Goal: Task Accomplishment & Management: Use online tool/utility

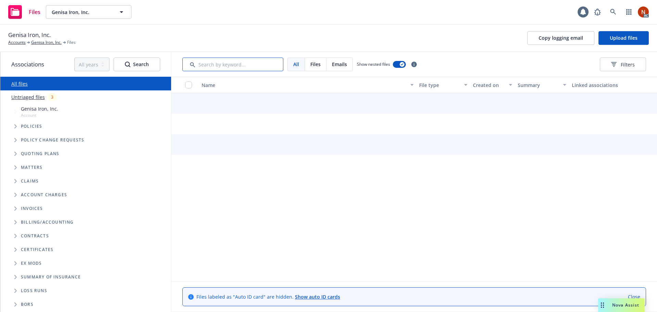
click at [227, 63] on input "Search by keyword..." at bounding box center [232, 64] width 101 height 14
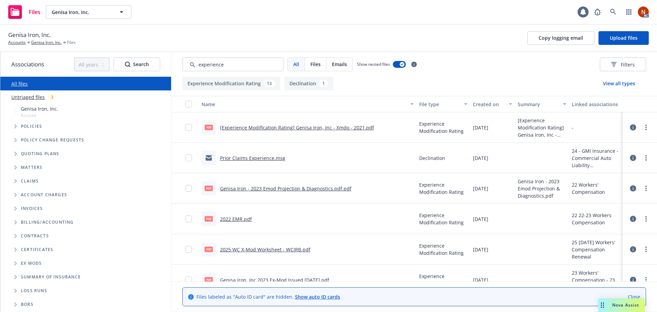
click at [478, 109] on button "Created on" at bounding box center [492, 104] width 45 height 16
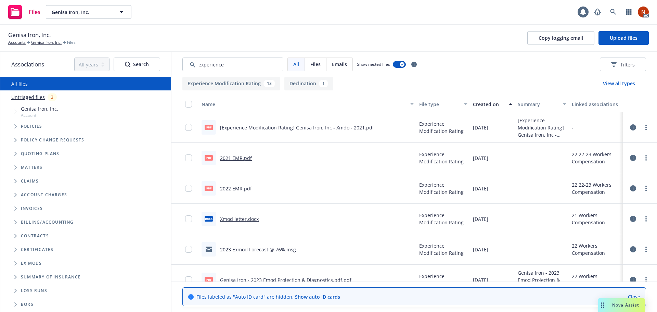
click at [489, 104] on div "Created on" at bounding box center [489, 104] width 32 height 7
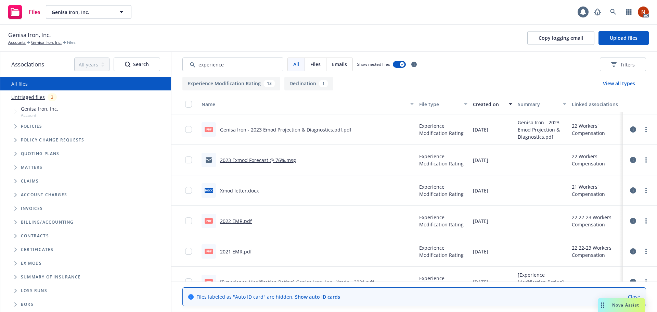
scroll to position [171, 0]
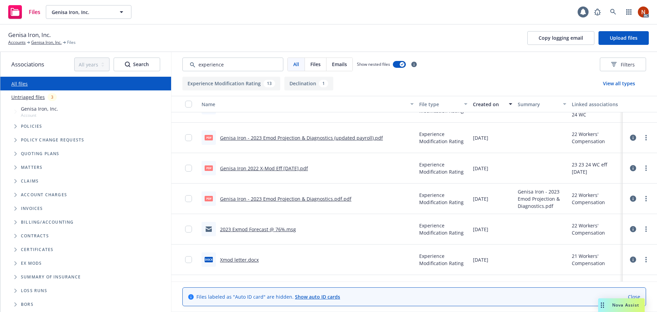
click at [285, 169] on link "Genisa Iron 2022 X-Mod Eff 05-31-23.pdf" at bounding box center [264, 168] width 88 height 6
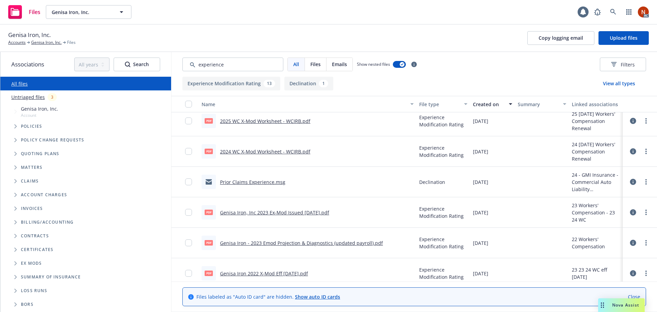
scroll to position [15, 0]
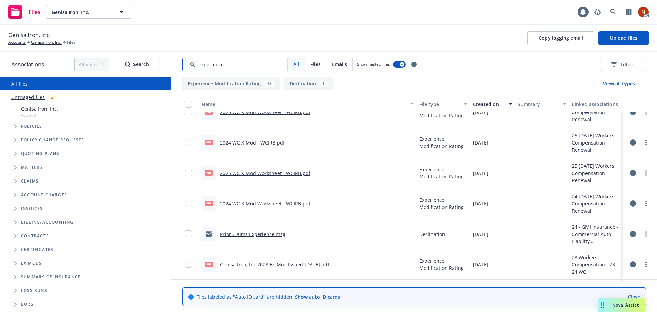
drag, startPoint x: 207, startPoint y: 60, endPoint x: 162, endPoint y: 60, distance: 45.5
click at [162, 60] on div "Associations All years 2027 2026 2025 2024 2023 2022 2021 2020 2019 2018 2017 2…" at bounding box center [328, 182] width 656 height 260
type input "audit"
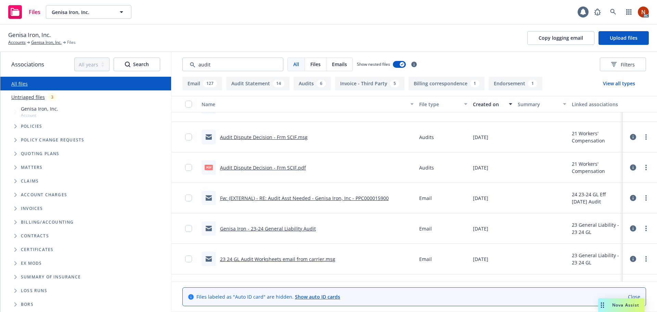
scroll to position [855, 0]
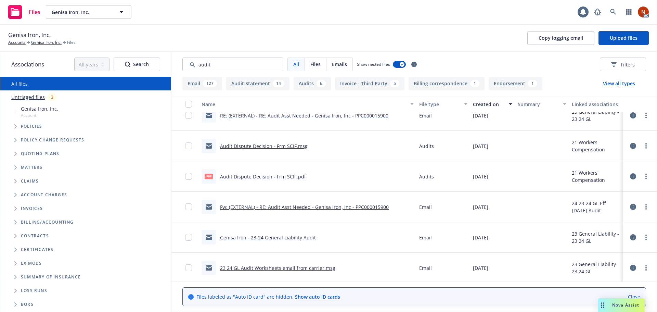
click at [291, 179] on link "Audit Dispute Decision - Frm SCIF.pdf" at bounding box center [263, 176] width 86 height 6
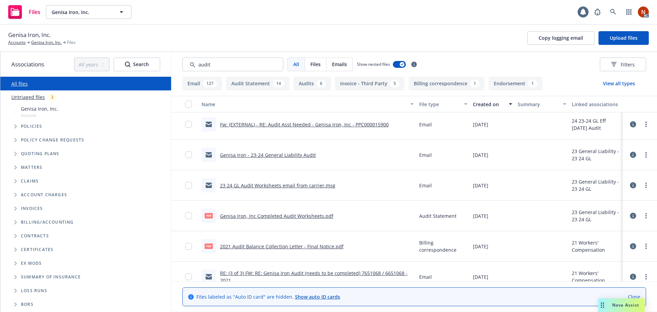
scroll to position [958, 0]
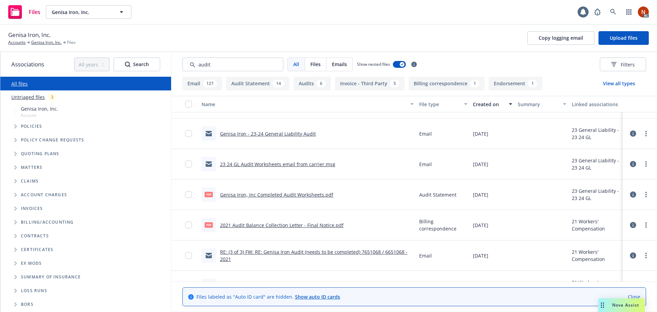
click at [298, 194] on link "Genisa Iron, Inc Completed Audit Worksheets.pdf" at bounding box center [276, 194] width 113 height 6
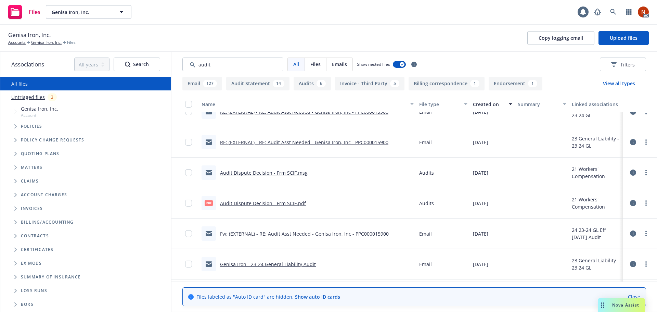
scroll to position [821, 0]
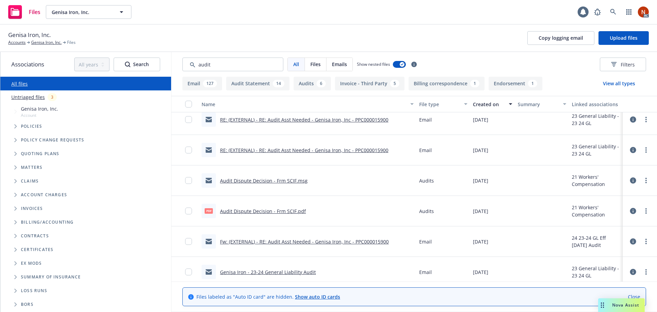
click at [287, 180] on link "Audit Dispute Decision - Frm SCIF.msg" at bounding box center [264, 180] width 88 height 6
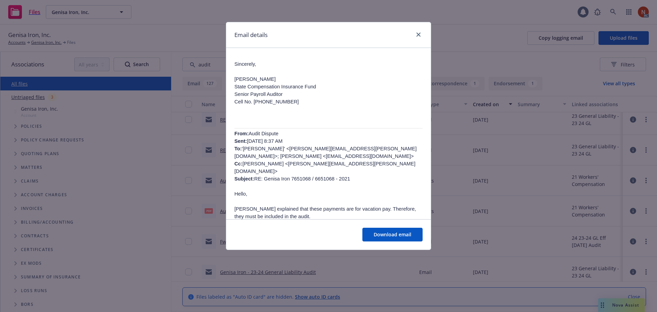
scroll to position [0, 0]
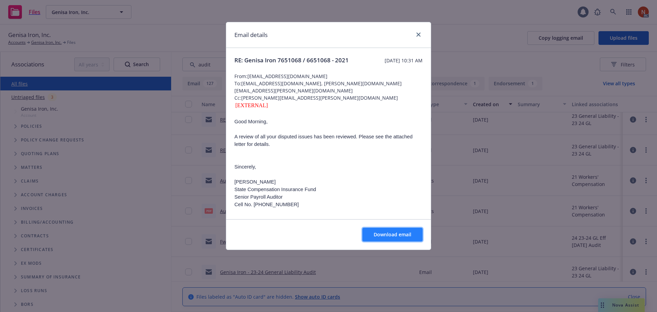
click at [403, 234] on span "Download email" at bounding box center [393, 234] width 38 height 6
click at [415, 37] on link "close" at bounding box center [418, 34] width 8 height 8
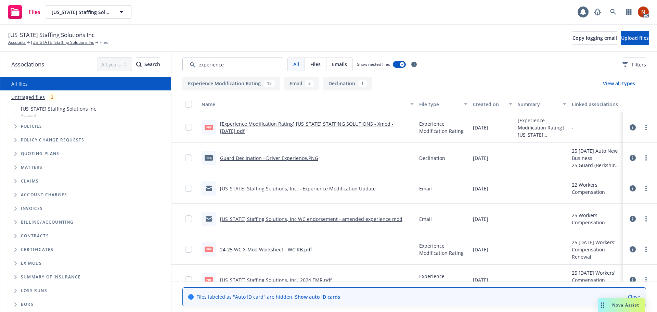
type input "experience"
click at [475, 106] on div "Created on" at bounding box center [489, 104] width 32 height 7
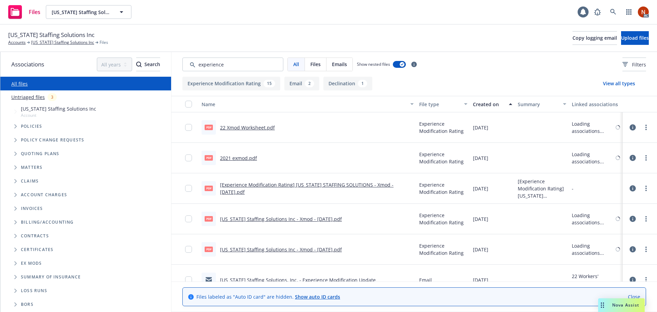
click at [481, 105] on div "Created on" at bounding box center [489, 104] width 32 height 7
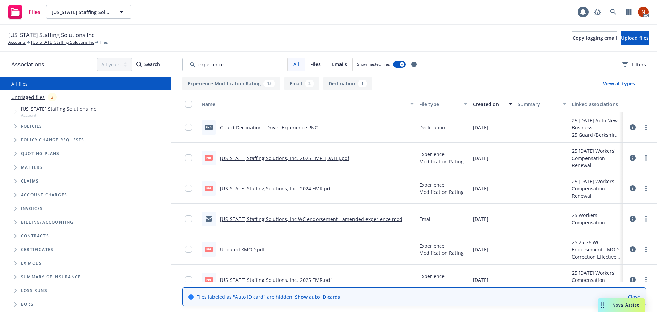
click at [332, 158] on link "California Staffing Solutions, Inc._2025 EMR_04-03-2025.pdf" at bounding box center [284, 158] width 129 height 6
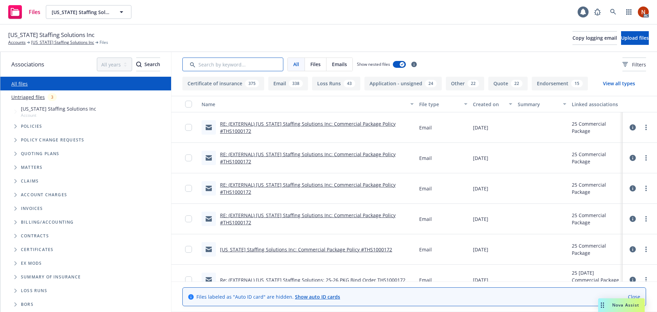
click at [221, 63] on input "Search by keyword..." at bounding box center [232, 64] width 101 height 14
type input "audit"
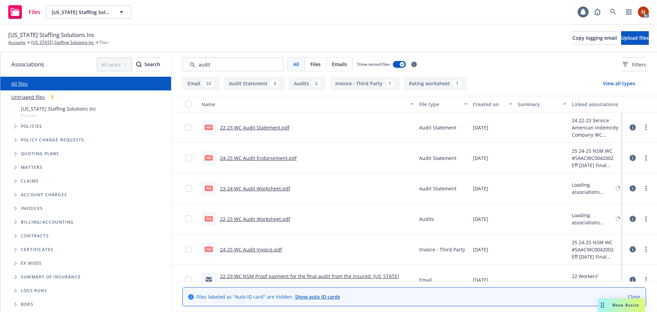
click at [485, 102] on div "Created on" at bounding box center [489, 104] width 32 height 7
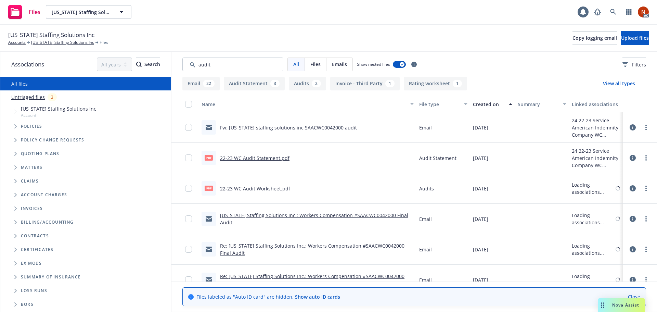
click at [497, 103] on div "Created on" at bounding box center [489, 104] width 32 height 7
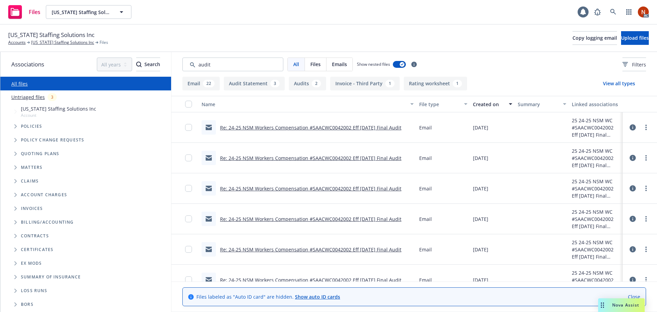
click at [373, 128] on link "Re: 24-25 NSM Workers Compensation #SAACWC0042002 Eff 03-07-24 Final Audit" at bounding box center [310, 127] width 181 height 6
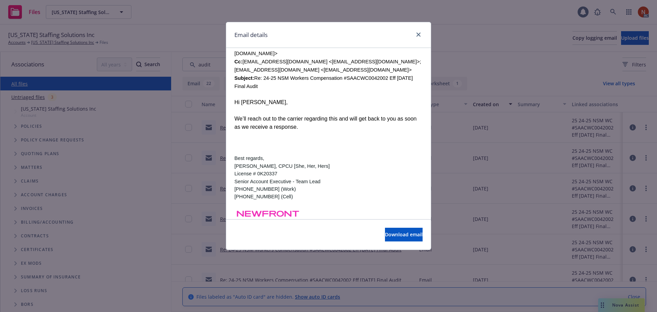
scroll to position [821, 0]
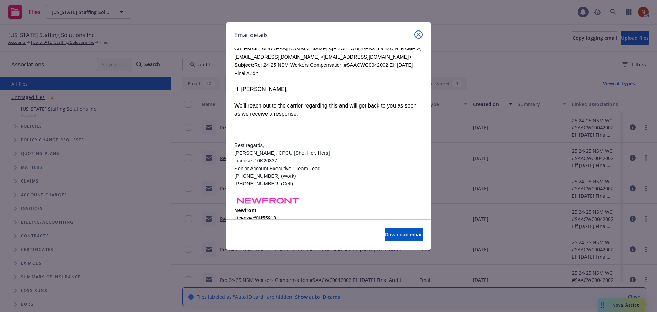
click at [418, 36] on icon "close" at bounding box center [418, 34] width 4 height 4
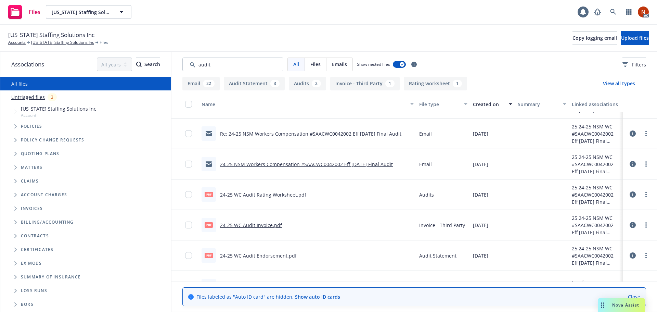
scroll to position [239, 0]
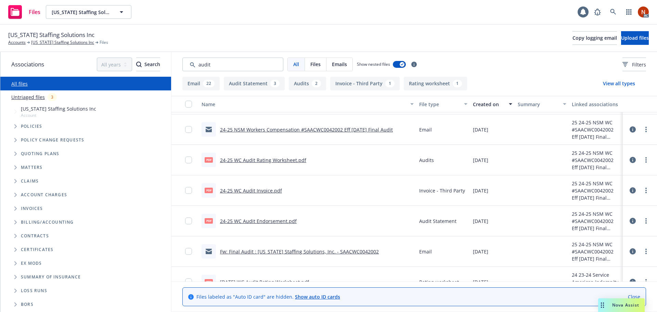
click at [288, 158] on link "24-25 WC Audit Rating Worksheet.pdf" at bounding box center [263, 160] width 86 height 6
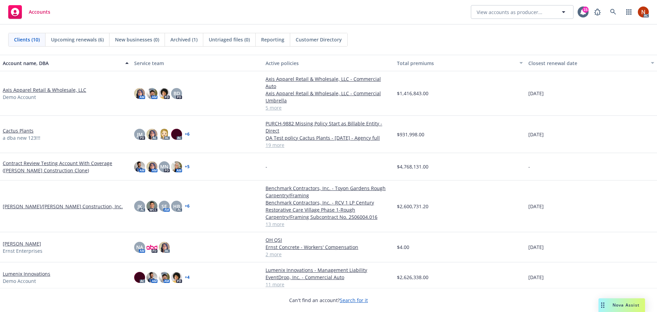
click at [617, 307] on span "Nova Assist" at bounding box center [625, 305] width 27 height 6
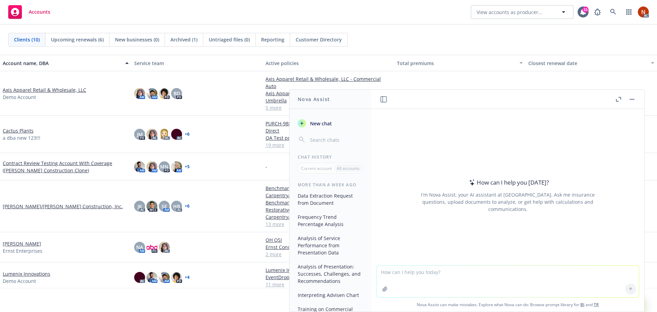
scroll to position [171, 0]
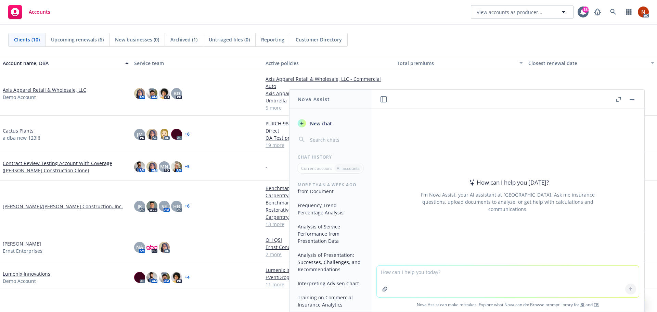
click at [339, 237] on button "Analysis of Service Performance from Presentation Data" at bounding box center [330, 234] width 71 height 26
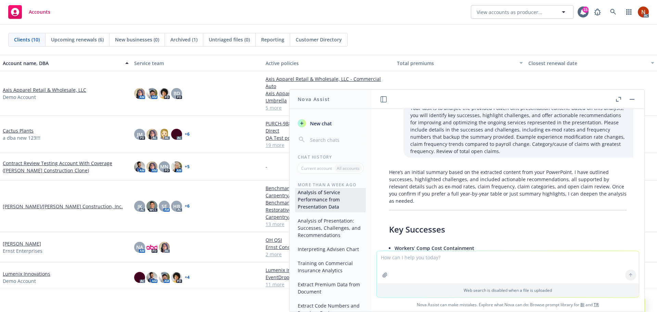
scroll to position [0, 0]
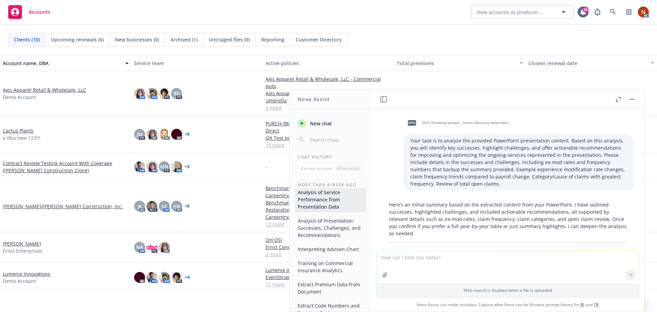
click at [324, 254] on button "Interpreting Advisen Chart" at bounding box center [330, 248] width 71 height 11
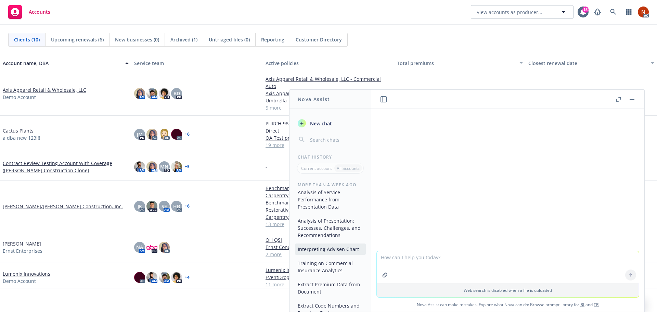
scroll to position [179, 0]
click at [332, 263] on button "Training on Commercial Insurance Analytics" at bounding box center [330, 266] width 71 height 18
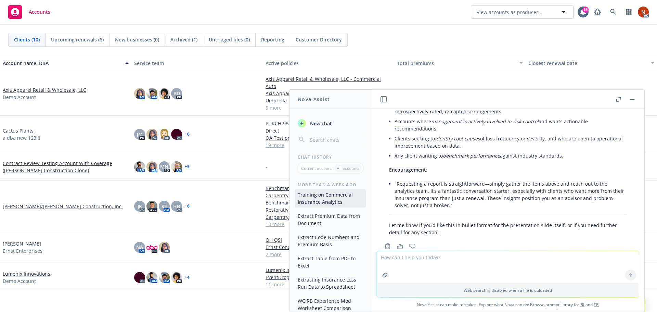
scroll to position [1241, 0]
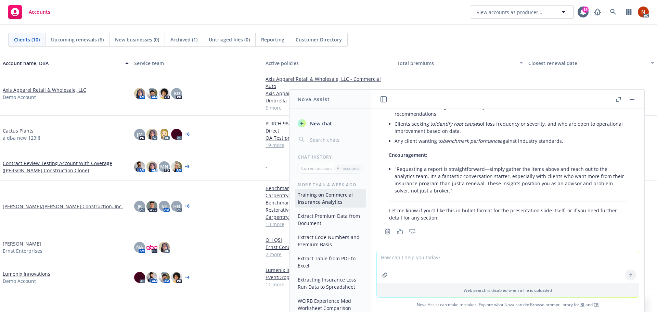
click at [321, 219] on button "Extract Premium Data from Document" at bounding box center [330, 219] width 71 height 18
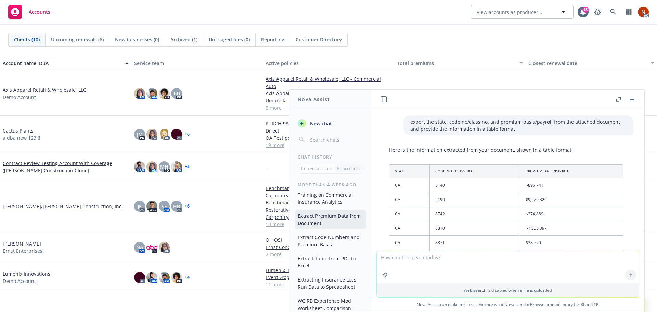
scroll to position [0, 0]
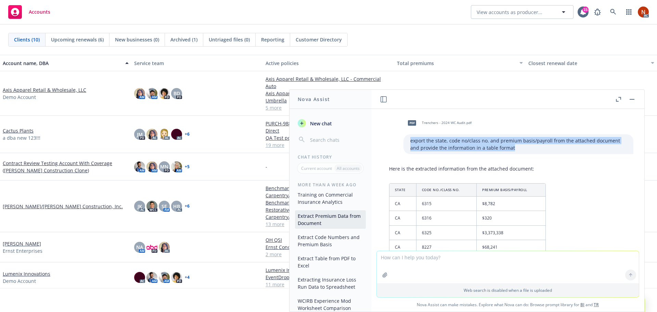
drag, startPoint x: 489, startPoint y: 148, endPoint x: 391, endPoint y: 136, distance: 99.2
click at [391, 136] on div "pdf Trenchers - 2024 WC Audit.pdf export the state, code no/class no. and premi…" at bounding box center [508, 134] width 262 height 40
copy p "export the state, code no/class no. and premium basis/payroll from the attached…"
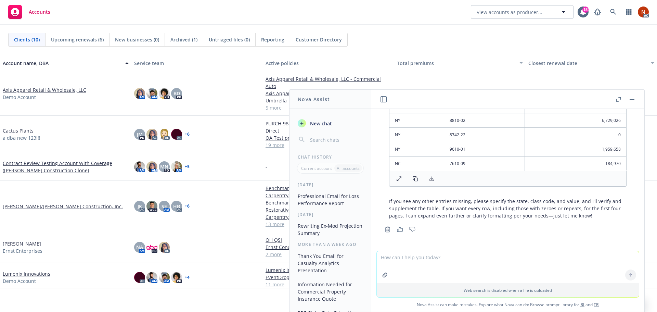
click at [433, 259] on textarea at bounding box center [508, 267] width 262 height 32
paste textarea "export the state, code no/class no. and premium basis/payroll from the attached…"
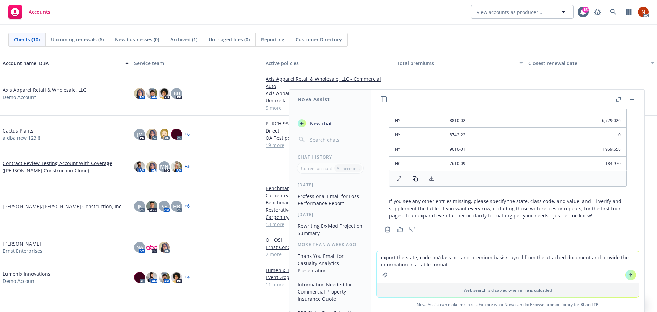
click at [411, 261] on textarea "export the state, code no/class no. and premium basis/payroll from the attached…" at bounding box center [508, 267] width 262 height 32
drag, startPoint x: 403, startPoint y: 257, endPoint x: 416, endPoint y: 257, distance: 13.7
click at [416, 257] on textarea "export the state, code no/class no. and premium basis/payroll from the attached…" at bounding box center [508, 267] width 262 height 32
drag, startPoint x: 455, startPoint y: 257, endPoint x: 503, endPoint y: 256, distance: 47.5
click at [503, 256] on textarea "export the code no/class no. and premium basis/payroll from the attached docume…" at bounding box center [508, 267] width 262 height 32
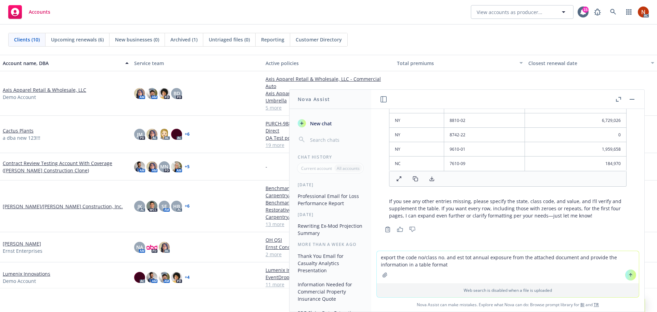
click at [449, 262] on textarea "export the code no/class no. and est tot annual exposure from the attached docu…" at bounding box center [508, 267] width 262 height 32
click at [395, 258] on textarea "export the code no/class no. and est tot annual exposure from the attached docu…" at bounding box center [508, 267] width 262 height 32
click at [622, 258] on textarea "export from pdf page 4 and 5 the code no/class no. and est tot annual exposure …" at bounding box center [508, 267] width 262 height 32
drag, startPoint x: 394, startPoint y: 257, endPoint x: 444, endPoint y: 256, distance: 50.0
click at [444, 256] on textarea "export from pdf page 4 and 5 the code no/class no. and est tot annual exposure …" at bounding box center [508, 267] width 262 height 32
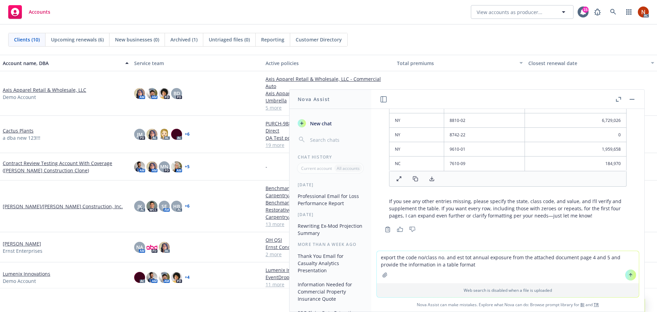
click at [481, 266] on textarea "export the code no/class no. and est tot annual exposure from the attached docu…" at bounding box center [508, 267] width 262 height 32
type textarea "export the code no/class no. and est tot annual exposure from the attached docu…"
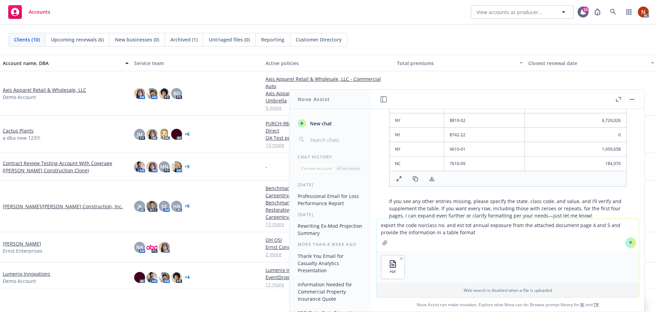
click at [628, 242] on icon at bounding box center [630, 242] width 5 height 5
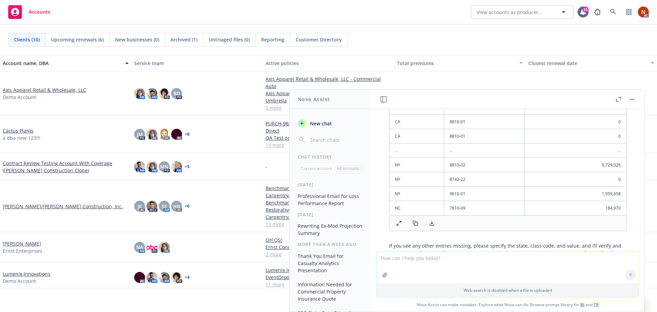
scroll to position [4532, 0]
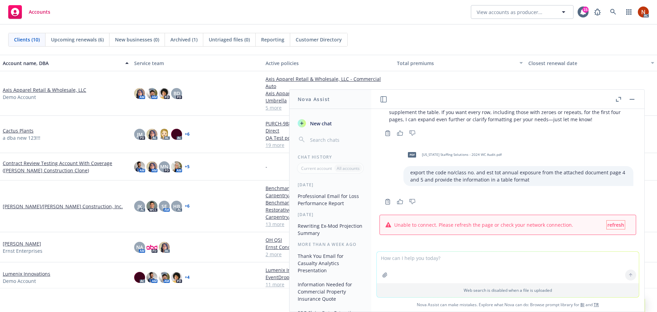
click at [607, 225] on span "refresh" at bounding box center [615, 224] width 17 height 6
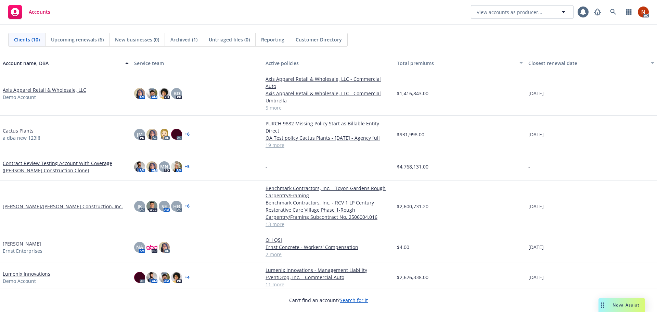
click at [623, 304] on span "Nova Assist" at bounding box center [625, 305] width 27 height 6
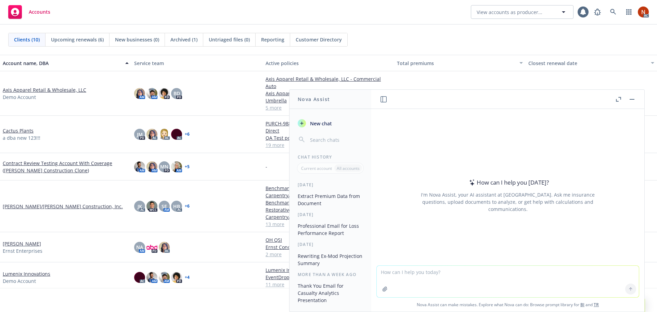
click at [326, 199] on button "Extract Premium Data from Document" at bounding box center [330, 199] width 71 height 18
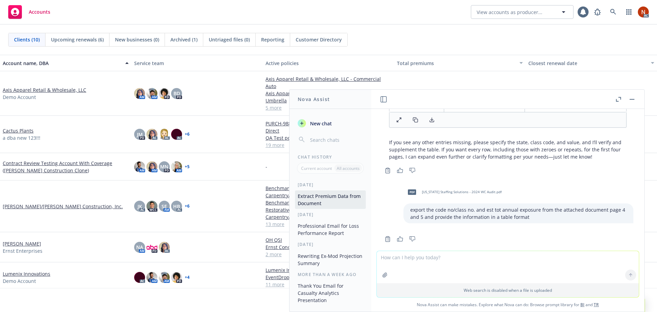
scroll to position [4504, 0]
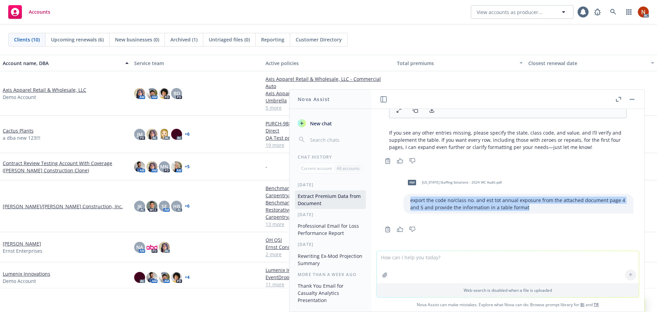
drag, startPoint x: 522, startPoint y: 207, endPoint x: 395, endPoint y: 199, distance: 127.2
click at [403, 199] on div "export the code no/class no. and est tot annual exposure from the attached docu…" at bounding box center [518, 204] width 230 height 20
copy p "export the code no/class no. and est tot annual exposure from the attached docu…"
click at [323, 125] on span "New chat" at bounding box center [320, 123] width 23 height 7
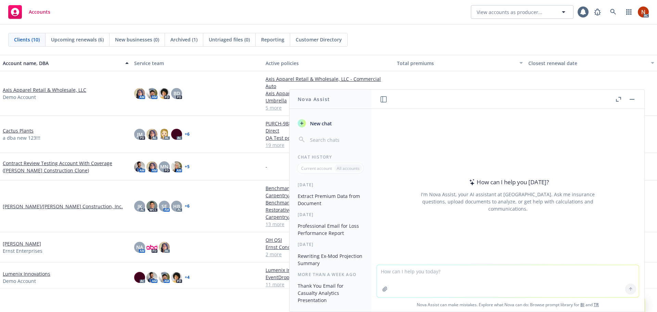
click at [397, 272] on textarea at bounding box center [508, 281] width 262 height 32
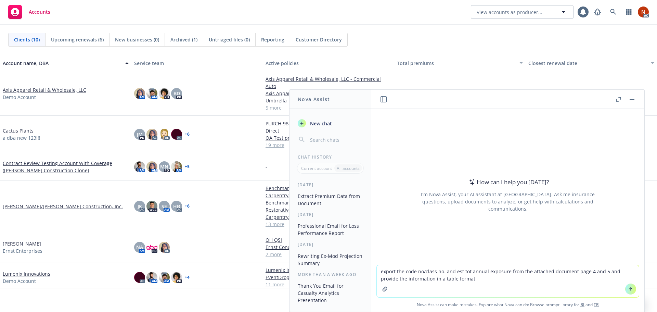
type textarea "export the code no/class no. and est tot annual exposure from the attached docu…"
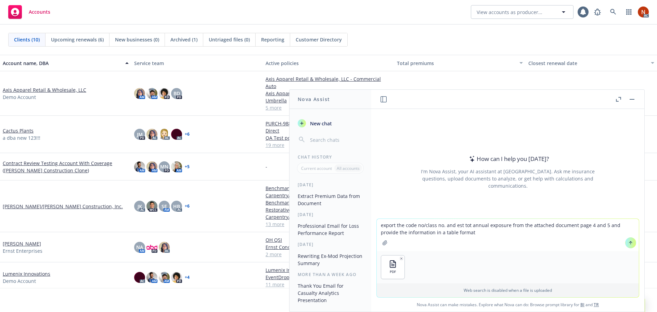
click at [628, 240] on icon at bounding box center [630, 242] width 5 height 5
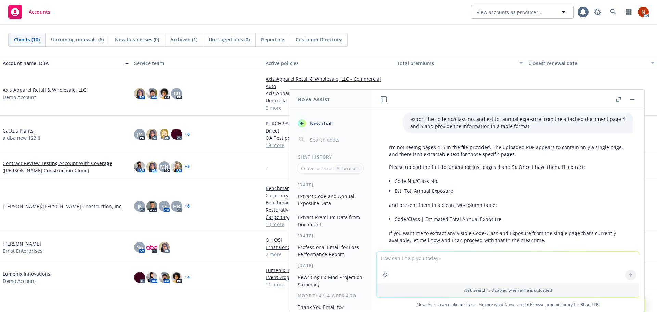
scroll to position [0, 0]
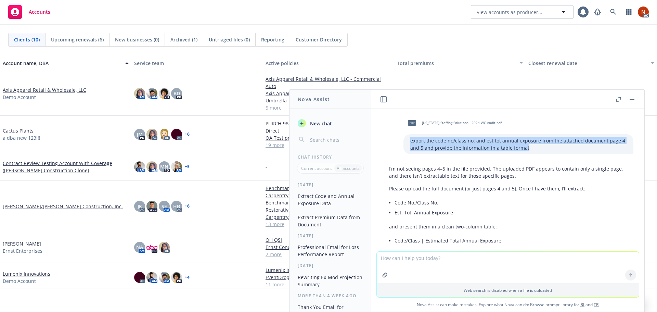
drag, startPoint x: 525, startPoint y: 148, endPoint x: 398, endPoint y: 141, distance: 127.1
click at [403, 141] on div "export the code no/class no. and est tot annual exposure from the attached docu…" at bounding box center [518, 144] width 230 height 20
copy p "export the code no/class no. and est tot annual exposure from the attached docu…"
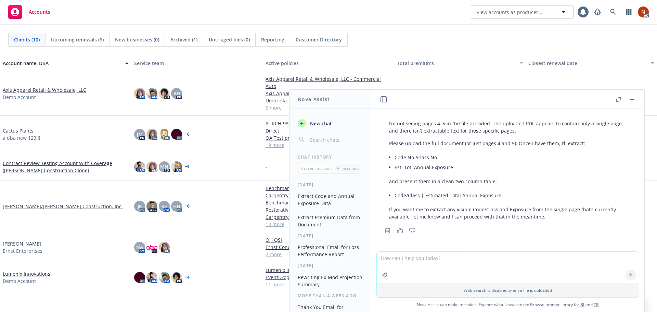
scroll to position [45, 0]
click at [415, 257] on textarea at bounding box center [508, 266] width 262 height 31
paste textarea "export the code no/class no. and est tot annual exposure from the attached docu…"
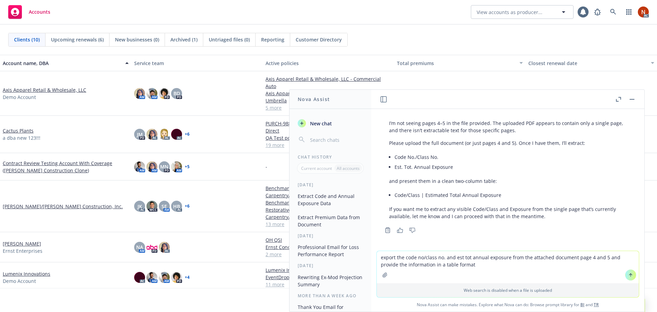
drag, startPoint x: 573, startPoint y: 258, endPoint x: 601, endPoint y: 258, distance: 27.7
click at [601, 258] on textarea "export the code no/class no. and est tot annual exposure from the attached docu…" at bounding box center [508, 267] width 262 height 32
type textarea "export the code no/class no. and est tot annual exposure from the attached docu…"
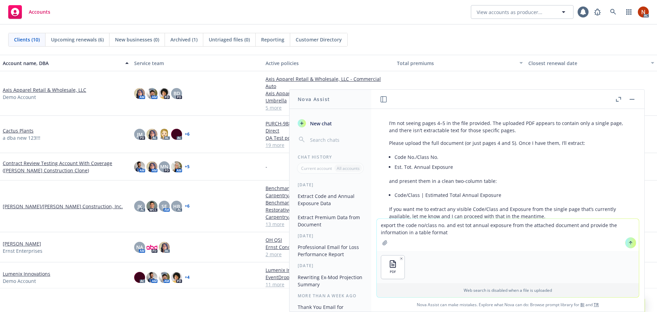
click at [628, 243] on icon at bounding box center [630, 242] width 5 height 5
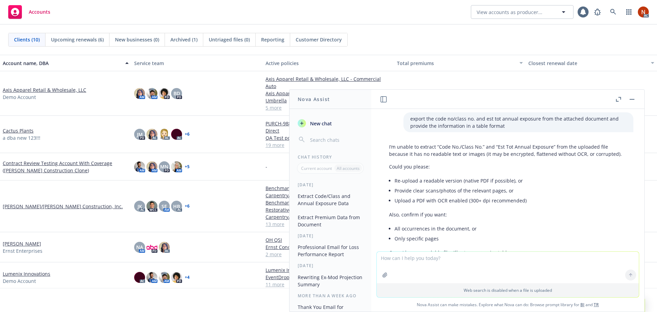
scroll to position [248, 0]
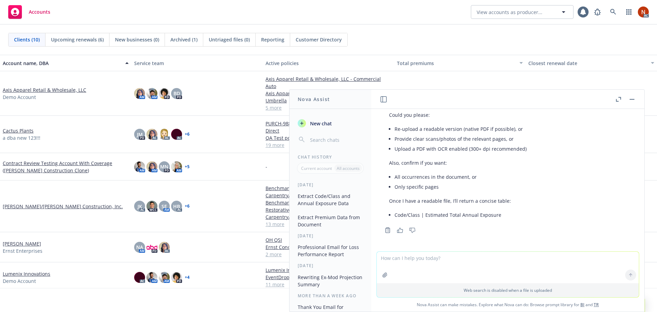
click at [631, 98] on button "button" at bounding box center [632, 99] width 8 height 8
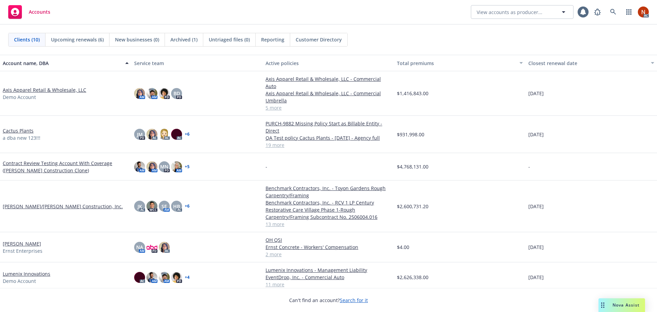
click at [626, 302] on span "Nova Assist" at bounding box center [625, 305] width 27 height 6
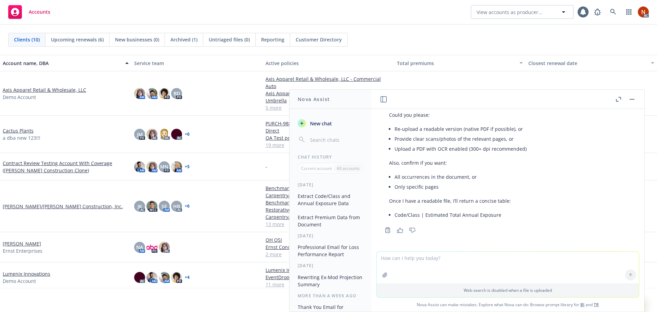
click at [328, 198] on button "Extract Code/Class and Annual Exposure Data" at bounding box center [330, 199] width 71 height 18
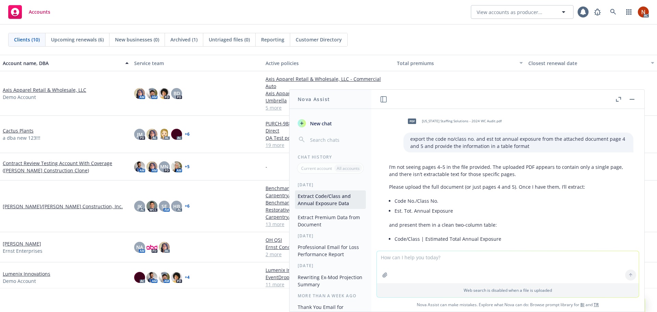
scroll to position [0, 0]
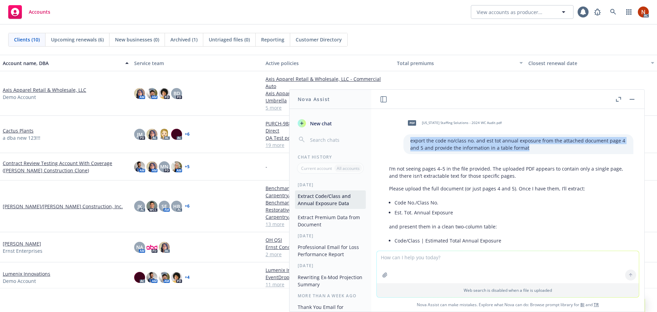
drag, startPoint x: 519, startPoint y: 150, endPoint x: 397, endPoint y: 139, distance: 122.2
click at [403, 139] on div "export the code no/class no. and est tot annual exposure from the attached docu…" at bounding box center [518, 144] width 230 height 20
copy p "export the code no/class no. and est tot annual exposure from the attached docu…"
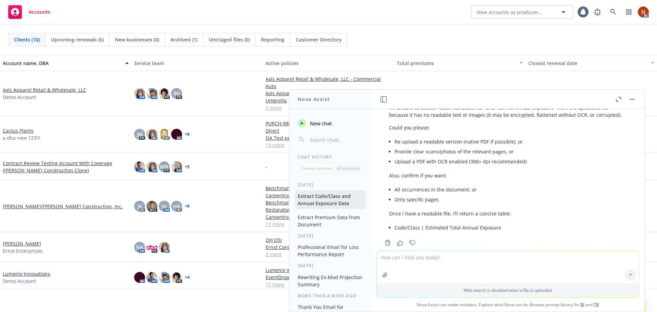
scroll to position [248, 0]
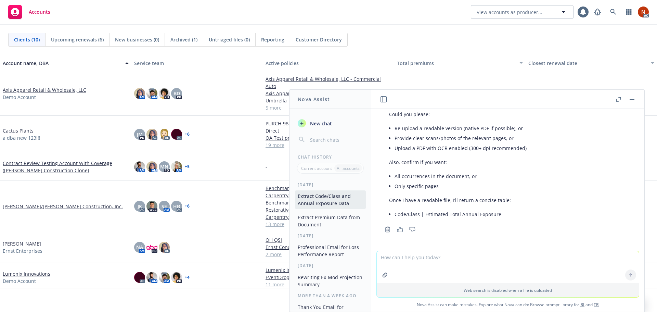
click at [423, 263] on textarea at bounding box center [508, 267] width 262 height 32
paste textarea "export the code no/class no. and est tot annual exposure from the attached docu…"
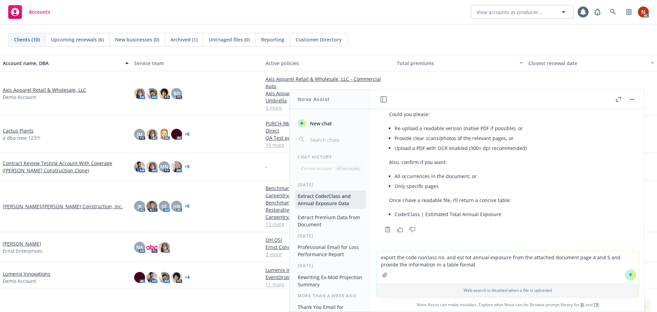
drag, startPoint x: 452, startPoint y: 257, endPoint x: 504, endPoint y: 257, distance: 51.6
click at [504, 257] on textarea "export the code no/class no. and est tot annual exposure from the attached docu…" at bounding box center [508, 267] width 262 height 32
drag, startPoint x: 601, startPoint y: 258, endPoint x: 636, endPoint y: 259, distance: 34.6
click at [636, 259] on textarea "export the code no/class no. and estimated total annual remuneration from the a…" at bounding box center [508, 267] width 262 height 32
type textarea "export the code no/class no. and estimated total annual remuneration from the a…"
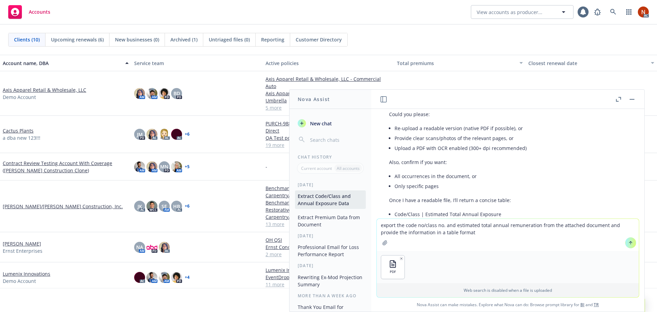
click at [628, 244] on icon at bounding box center [630, 242] width 5 height 5
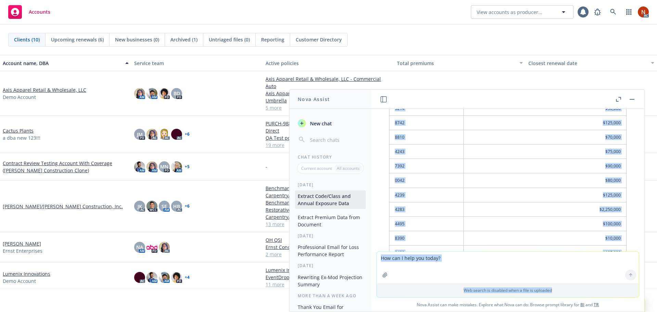
scroll to position [729, 0]
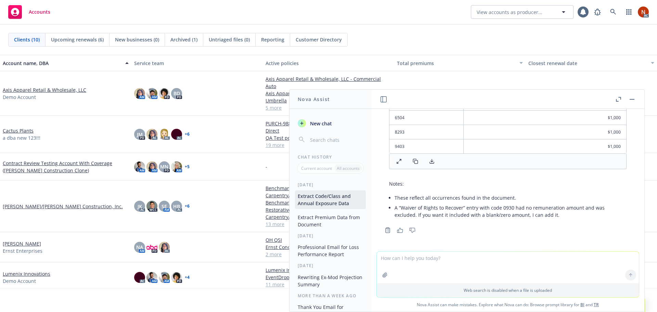
drag, startPoint x: 396, startPoint y: 224, endPoint x: 616, endPoint y: 147, distance: 233.5
click at [616, 147] on div "Below is the table of Code/Class No. and Estimated Total Annual Remuneration ex…" at bounding box center [507, 15] width 251 height 413
copy thead
click at [414, 161] on icon at bounding box center [414, 160] width 5 height 5
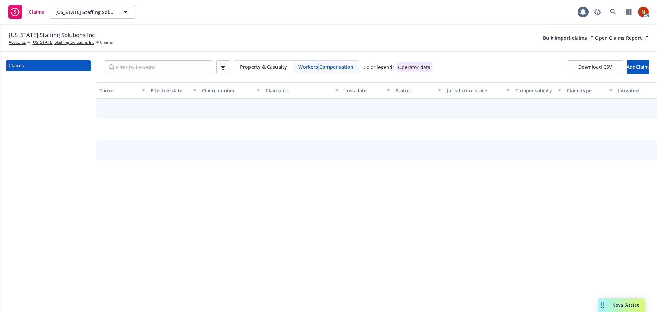
click at [224, 64] on button "button" at bounding box center [223, 67] width 14 height 14
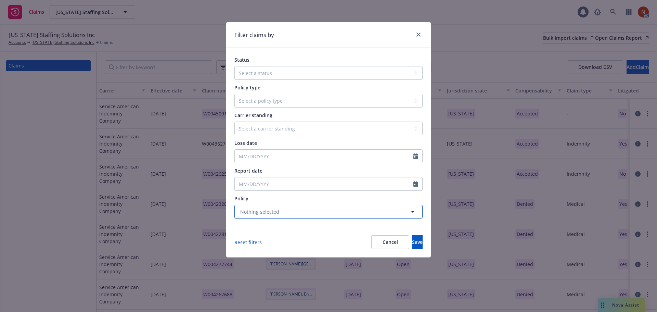
click at [264, 210] on span "Nothing selected" at bounding box center [259, 211] width 39 height 7
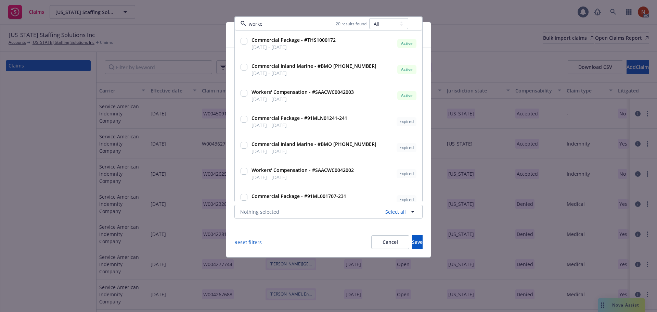
type input "worker"
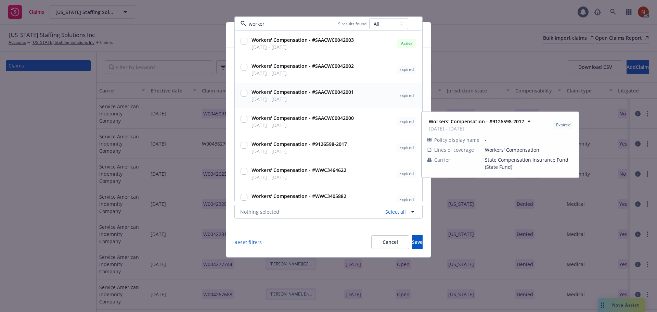
click at [268, 70] on span "[DATE] - [DATE]" at bounding box center [302, 72] width 102 height 7
checkbox input "true"
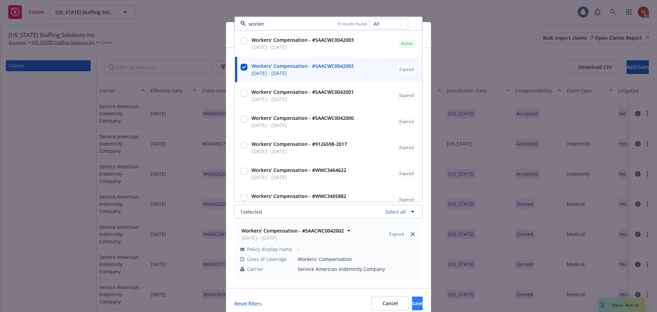
type input "worker"
click at [412, 304] on span "Save" at bounding box center [417, 303] width 11 height 6
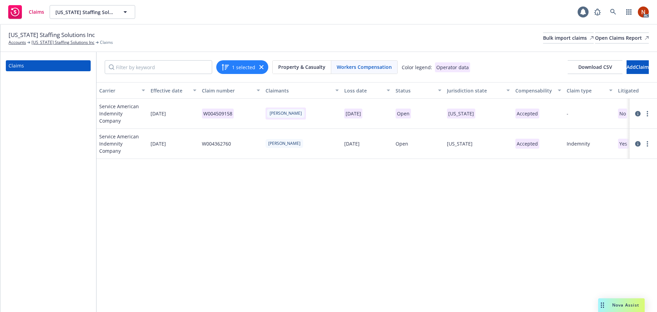
click at [239, 70] on button "1 selected" at bounding box center [238, 67] width 34 height 8
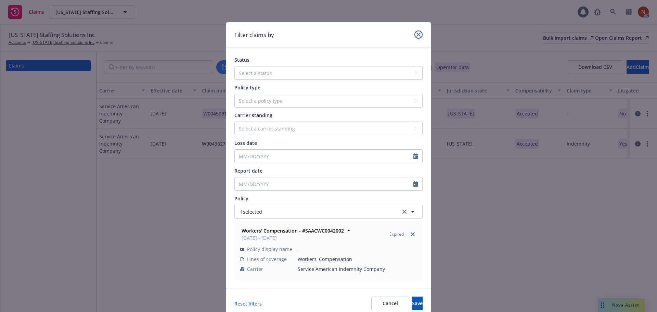
click at [417, 33] on icon "close" at bounding box center [418, 34] width 4 height 4
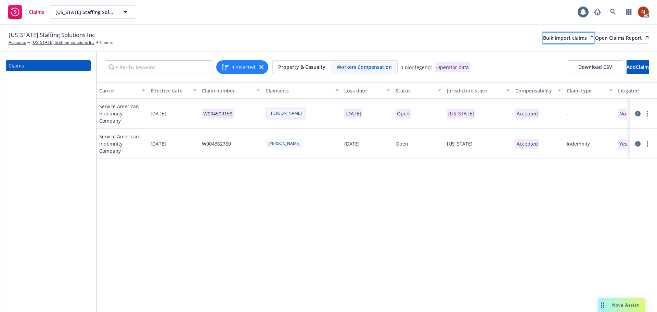
click at [543, 39] on div "Bulk import claims" at bounding box center [568, 38] width 51 height 10
click at [543, 38] on div "Bulk import claims" at bounding box center [568, 38] width 51 height 10
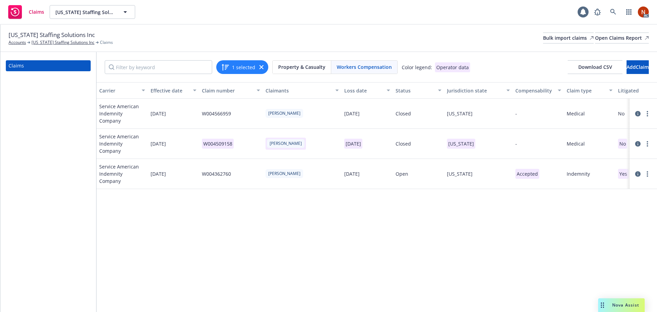
click at [240, 63] on button "1 selected" at bounding box center [238, 67] width 34 height 8
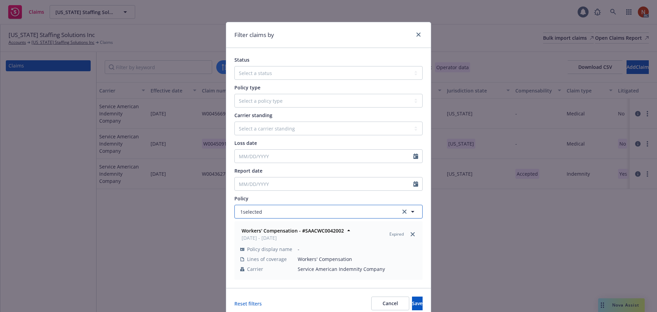
click at [269, 214] on button "1 selected" at bounding box center [328, 212] width 188 height 14
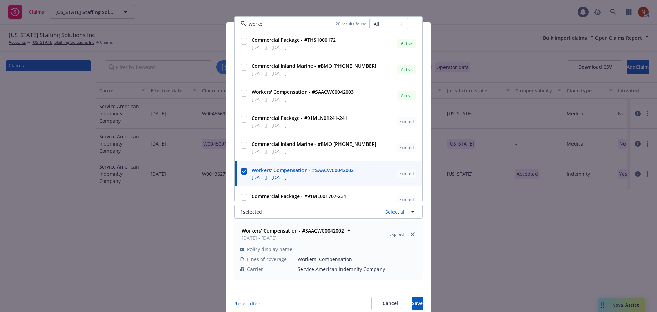
type input "worker"
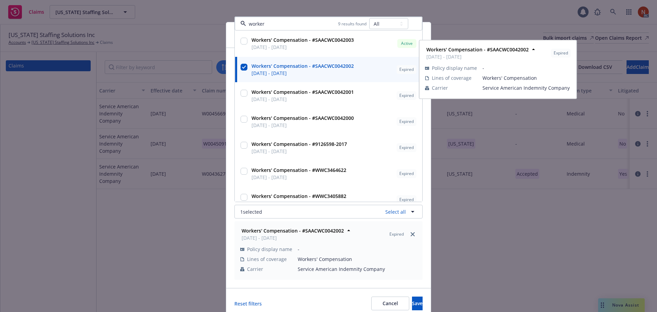
click at [276, 71] on span "[DATE] - [DATE]" at bounding box center [302, 72] width 102 height 7
checkbox input "false"
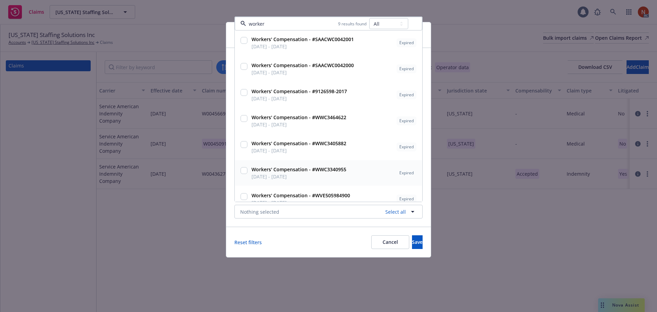
scroll to position [63, 0]
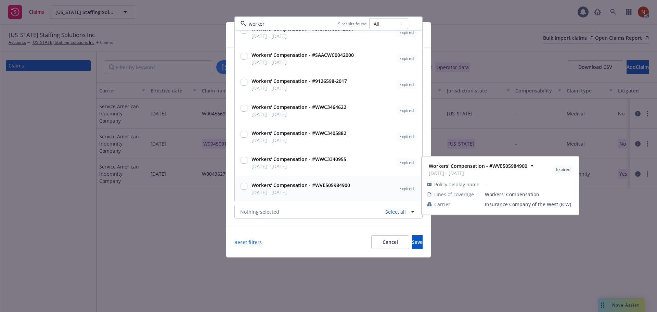
click at [280, 189] on span "[DATE] - [DATE]" at bounding box center [300, 191] width 99 height 7
checkbox input "true"
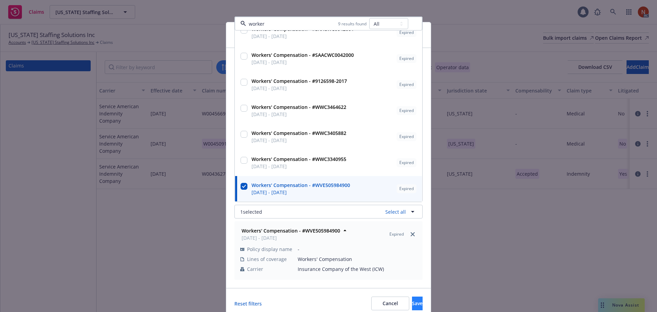
type input "worker"
click at [412, 302] on button "Save" at bounding box center [417, 303] width 11 height 14
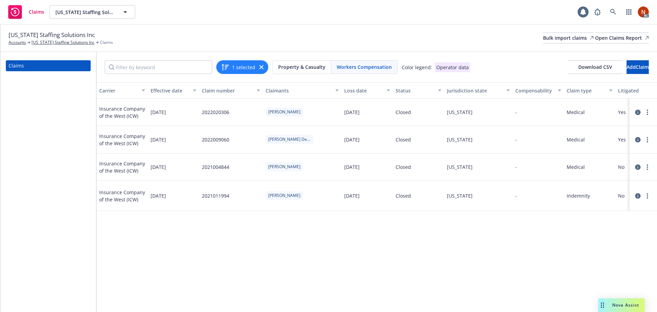
click at [350, 88] on div "Loss date" at bounding box center [363, 90] width 38 height 7
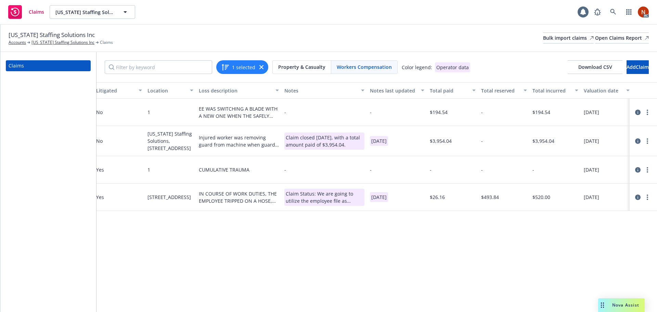
scroll to position [0, 524]
click at [636, 200] on icon at bounding box center [637, 196] width 5 height 5
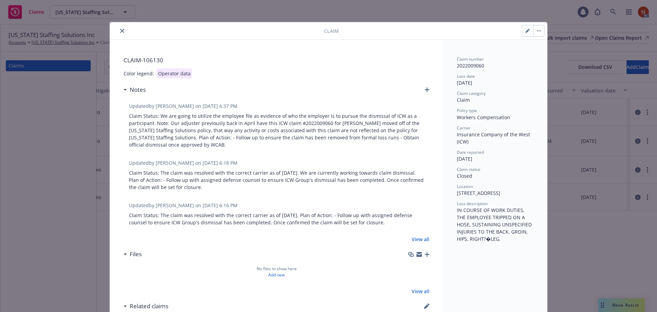
click at [120, 31] on icon "close" at bounding box center [122, 31] width 4 height 4
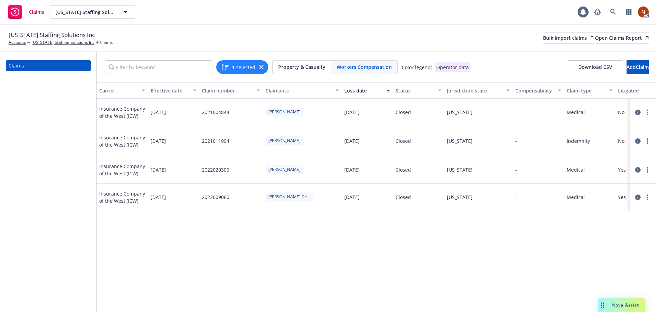
scroll to position [0, 524]
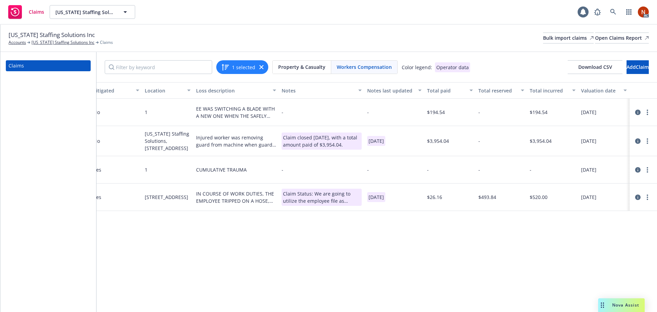
click at [636, 200] on icon at bounding box center [637, 196] width 5 height 5
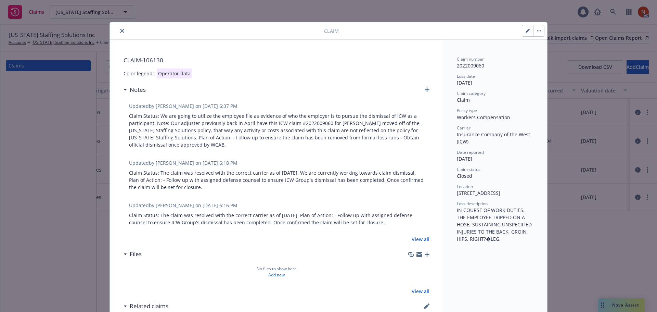
click at [525, 30] on icon "button" at bounding box center [527, 31] width 4 height 4
select select "CLAIM"
select select "FALL_SLIP_OR_TRIP_INJURY"
select select "closed"
select select "CA"
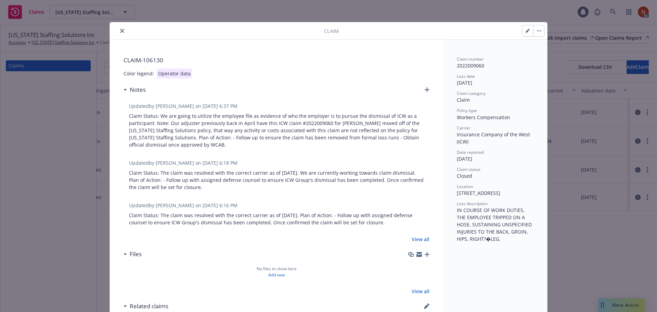
select select "WORKERS_COMP"
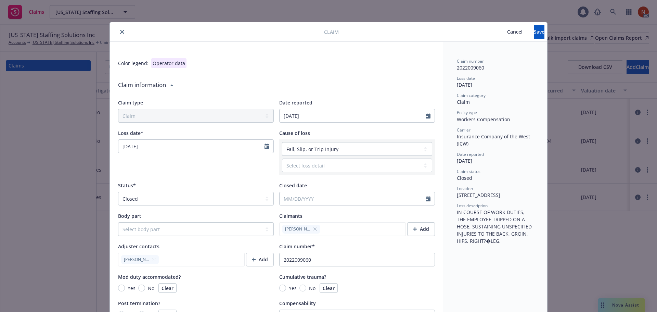
type textarea "x"
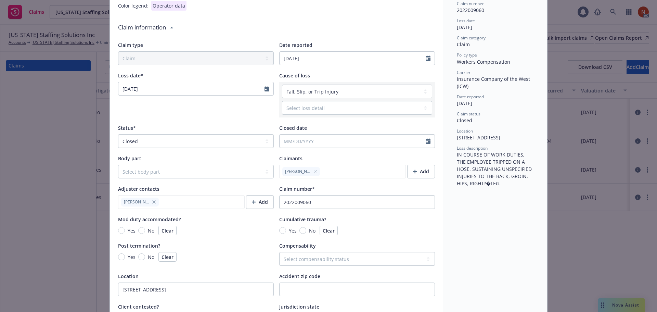
scroll to position [137, 0]
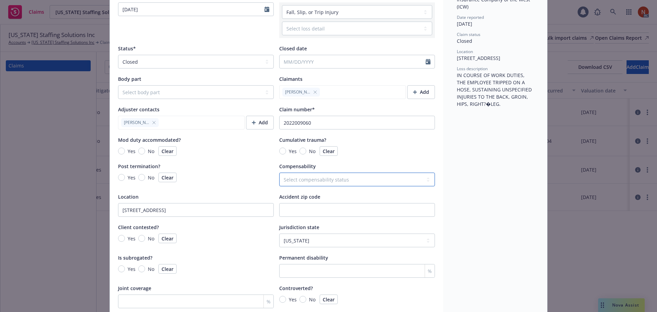
click at [348, 184] on select "Select compensability status Accepted Denied Non compensable" at bounding box center [357, 179] width 156 height 14
select select "NON-COMPENSABLE"
click at [279, 172] on select "Select compensability status Accepted Denied Non compensable" at bounding box center [357, 179] width 156 height 14
click at [466, 185] on div "Claim number 2022009060 Loss date 01/18/2022 Claim category Claim Policy type W…" at bounding box center [495, 282] width 104 height 754
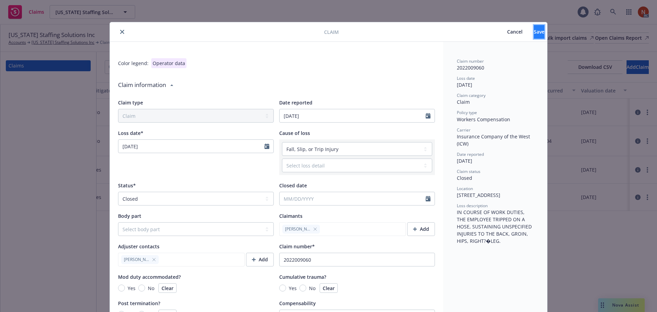
click at [534, 29] on span "Save" at bounding box center [539, 31] width 11 height 6
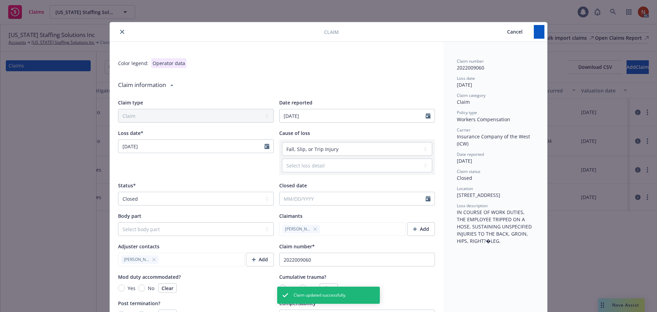
type textarea "x"
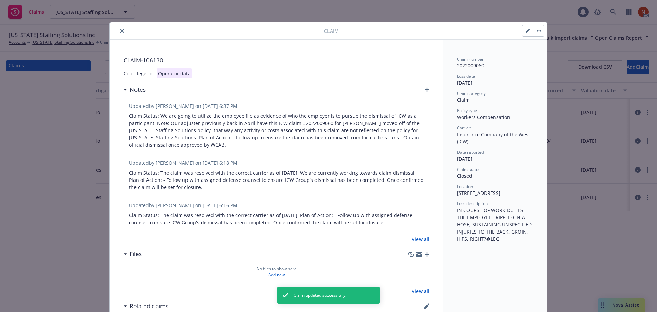
click at [120, 31] on icon "close" at bounding box center [122, 31] width 4 height 4
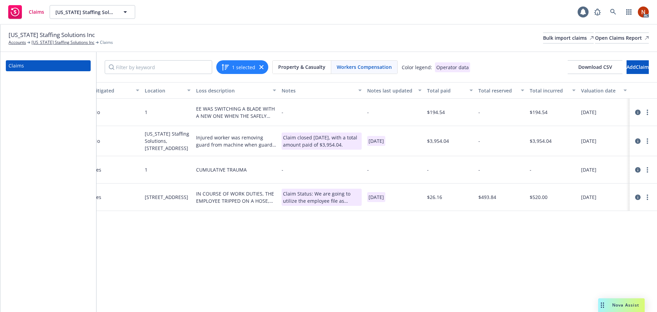
click at [261, 66] on icon "button" at bounding box center [261, 67] width 4 height 4
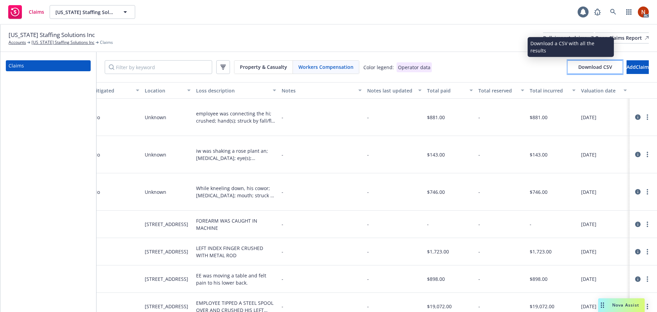
click at [580, 69] on span "Download CSV" at bounding box center [595, 67] width 34 height 6
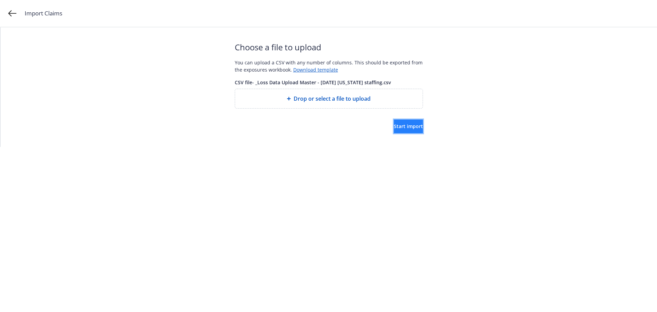
click at [403, 126] on span "Start import" at bounding box center [408, 126] width 29 height 6
click at [394, 120] on button "Start import" at bounding box center [408, 126] width 29 height 14
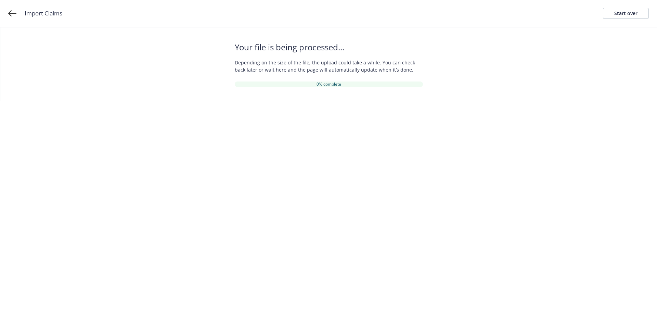
click at [487, 51] on div "Your file is being processed... Depending on the size of the file, the upload c…" at bounding box center [328, 63] width 656 height 73
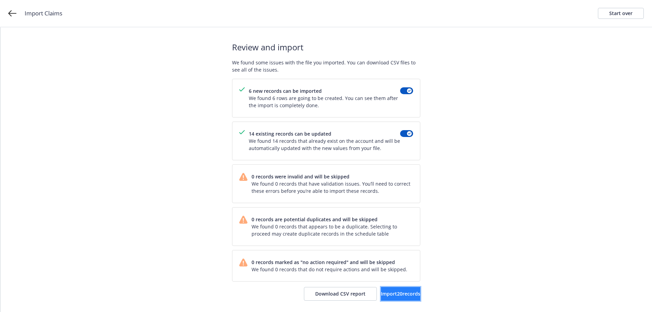
click at [391, 296] on span "Import 20 records" at bounding box center [400, 293] width 39 height 6
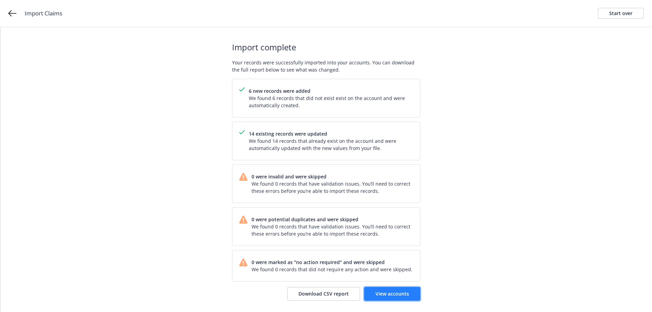
click at [402, 292] on span "View accounts" at bounding box center [392, 293] width 34 height 6
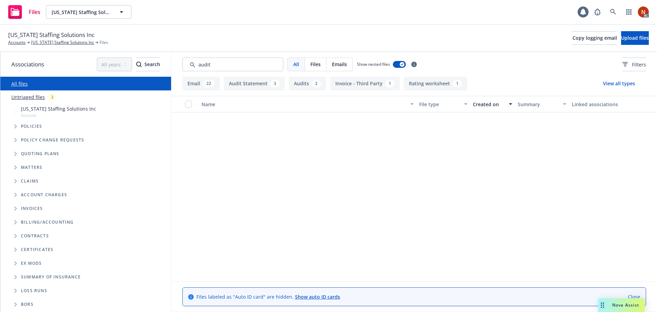
scroll to position [239, 0]
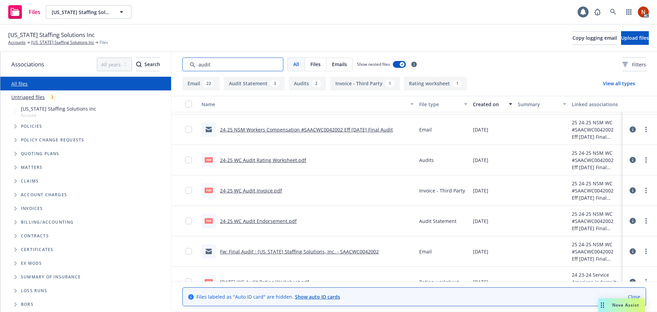
drag, startPoint x: 166, startPoint y: 64, endPoint x: 162, endPoint y: 64, distance: 3.8
click at [162, 64] on div "Associations All years 2027 2026 2025 2024 2023 2022 2021 2020 2019 2018 2017 2…" at bounding box center [328, 182] width 656 height 260
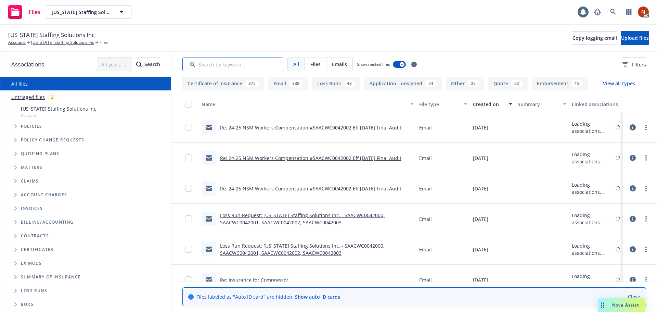
scroll to position [704, 0]
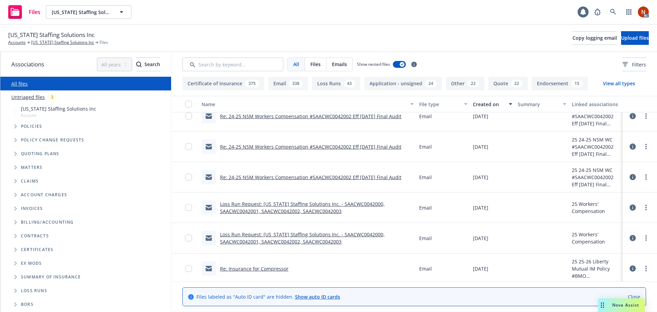
click at [327, 84] on button "Loss Runs 43" at bounding box center [336, 84] width 48 height 14
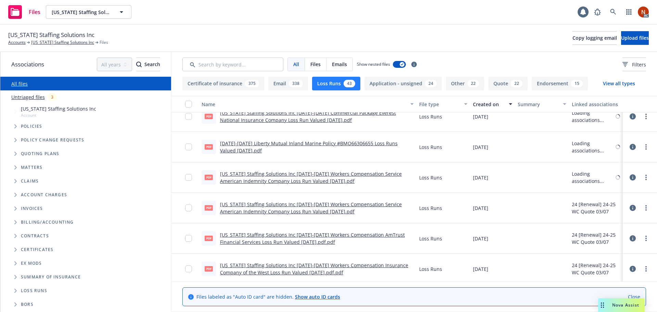
scroll to position [303, 0]
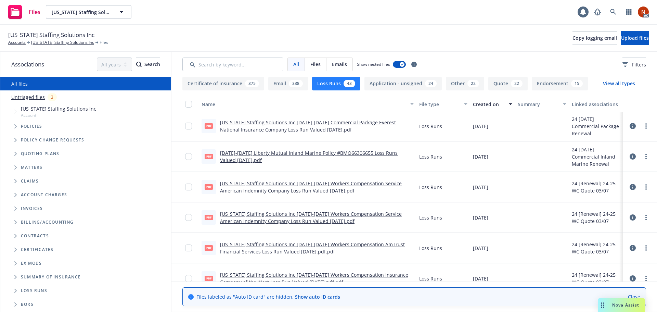
click at [491, 105] on div "Created on" at bounding box center [489, 104] width 32 height 7
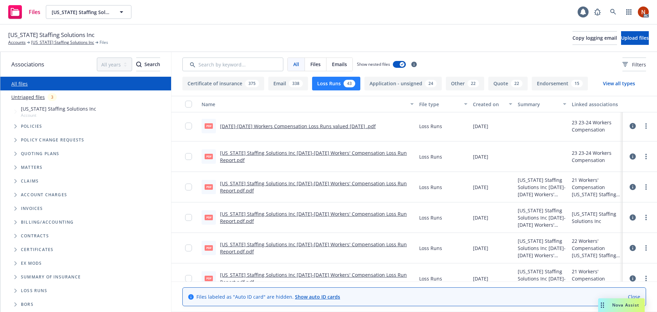
scroll to position [782, 0]
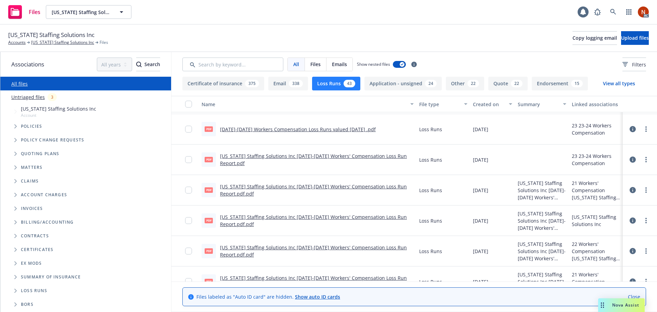
click at [344, 156] on link "[US_STATE] Staffing Solutions Inc [DATE]-[DATE] Workers' Compensation Loss Run …" at bounding box center [313, 160] width 187 height 14
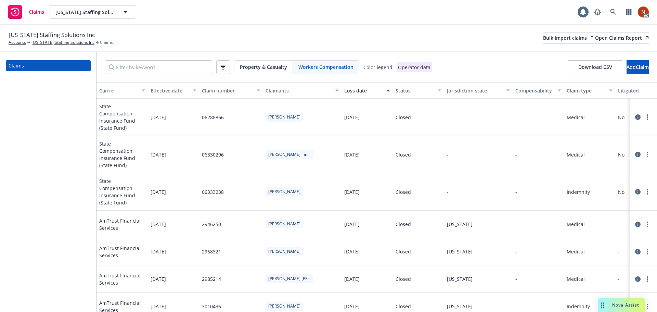
scroll to position [0, 524]
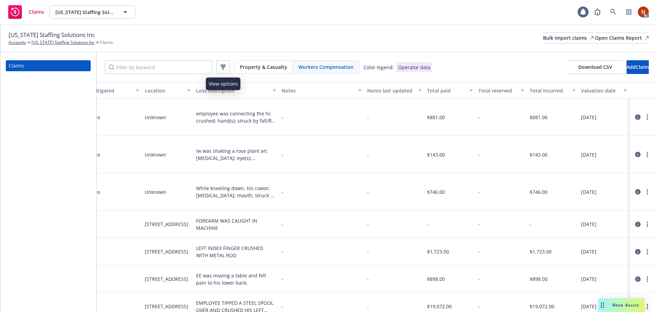
click at [223, 65] on icon "button" at bounding box center [222, 65] width 5 height 1
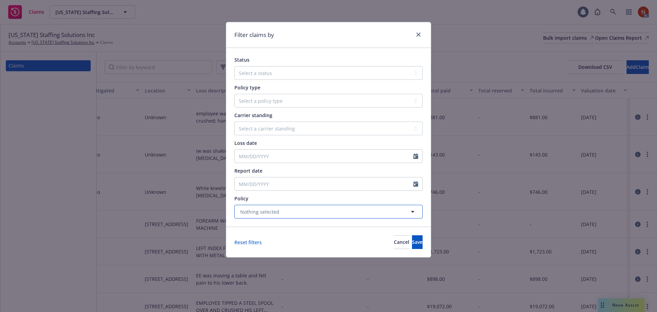
click at [261, 211] on span "Nothing selected" at bounding box center [259, 211] width 39 height 7
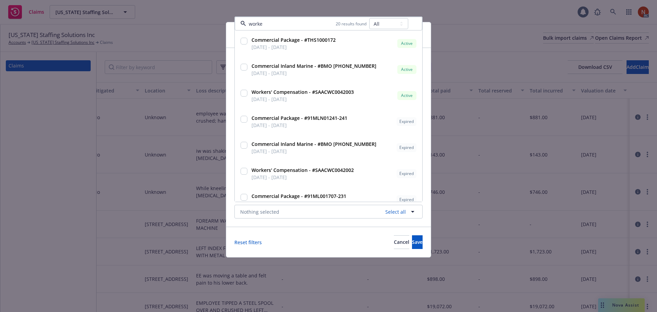
type input "worker"
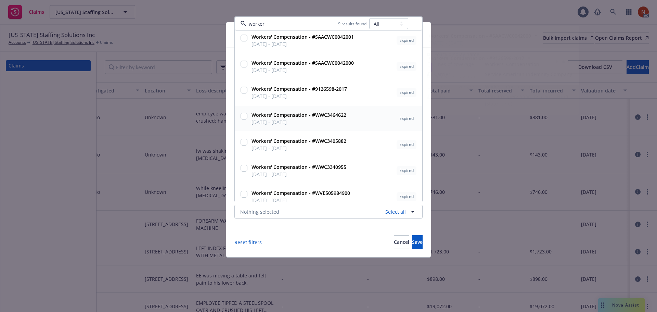
scroll to position [63, 0]
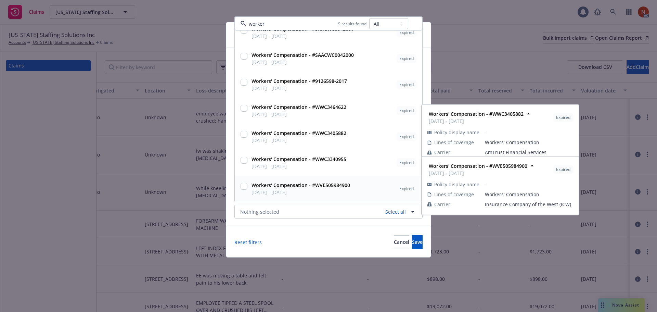
click at [286, 191] on span "[DATE] - [DATE]" at bounding box center [300, 191] width 99 height 7
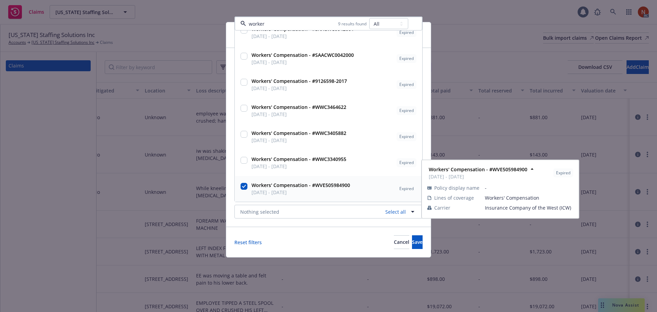
checkbox input "true"
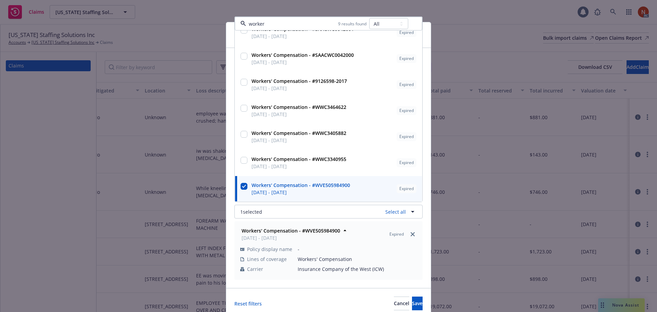
type input "worker"
click at [412, 303] on button "Save" at bounding box center [417, 303] width 11 height 14
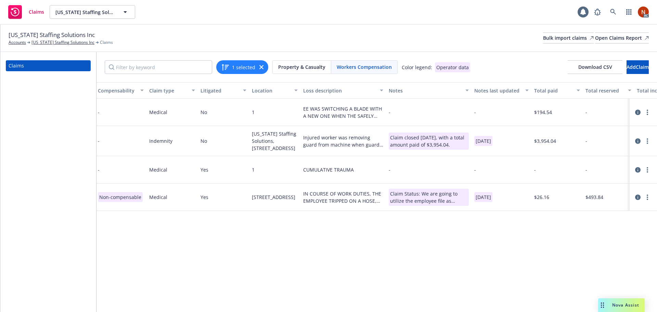
scroll to position [0, 0]
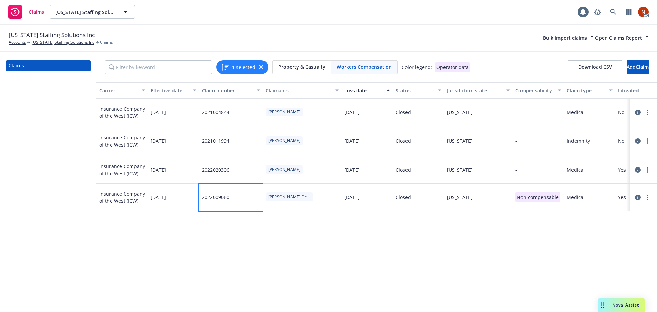
drag, startPoint x: 232, startPoint y: 215, endPoint x: 197, endPoint y: 219, distance: 34.8
click at [197, 211] on div "Insurance Company of the West (ICW) [DATE] 2022009060 [PERSON_NAME][GEOGRAPHIC_…" at bounding box center [638, 196] width 1085 height 27
copy div "2022009060"
